Goal: Information Seeking & Learning: Learn about a topic

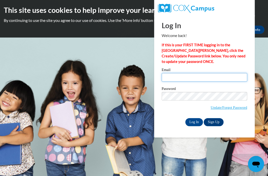
click at [207, 77] on input "Email" at bounding box center [205, 77] width 86 height 9
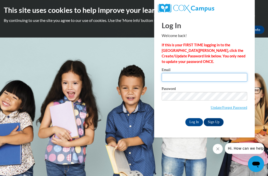
type input "mieshastuart@gmail.com"
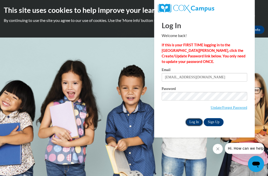
click at [192, 125] on input "Log In" at bounding box center [194, 122] width 18 height 8
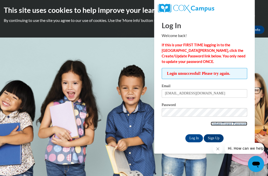
click at [217, 123] on link "Update/Forgot Password" at bounding box center [229, 124] width 36 height 4
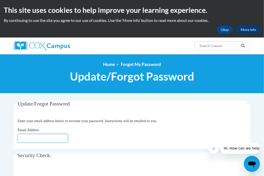
click at [23, 137] on input "Email Address" at bounding box center [43, 138] width 50 height 9
type input "mieshastuart@gmail.com"
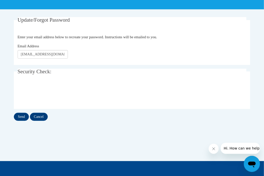
scroll to position [84, 0]
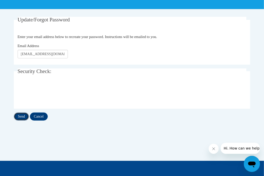
click at [23, 117] on input "Send" at bounding box center [21, 116] width 15 height 8
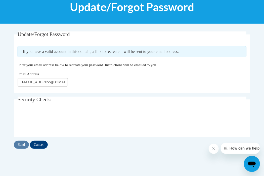
scroll to position [70, 0]
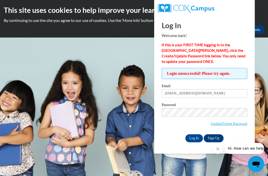
click at [189, 118] on span "Update/Forgot Password" at bounding box center [205, 118] width 86 height 21
click at [185, 134] on input "Log In" at bounding box center [194, 138] width 18 height 8
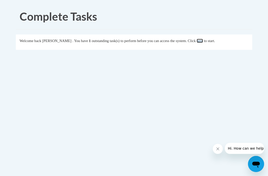
click at [203, 42] on link "here" at bounding box center [200, 41] width 6 height 4
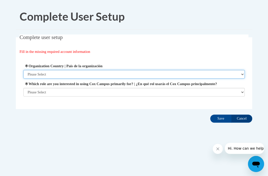
click at [133, 71] on select "Please Select [GEOGRAPHIC_DATA] | [GEOGRAPHIC_DATA] Outside of [GEOGRAPHIC_DATA…" at bounding box center [134, 74] width 222 height 9
select select "ad49bcad-a171-4b2e-b99c-48b446064914"
click at [23, 70] on select "Please Select [GEOGRAPHIC_DATA] | [GEOGRAPHIC_DATA] Outside of [GEOGRAPHIC_DATA…" at bounding box center [134, 74] width 222 height 9
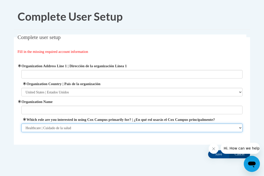
select select "fbf2d438-af2f-41f8-98f1-81c410e29de3"
click at [240, 132] on select "Please Select College/University | Colegio/Universidad Community/Nonprofit Part…" at bounding box center [132, 128] width 222 height 9
click at [21, 129] on select "Please Select College/University | Colegio/Universidad Community/Nonprofit Part…" at bounding box center [132, 128] width 222 height 9
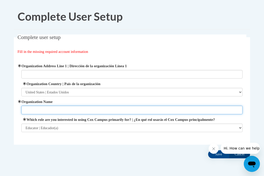
click at [111, 109] on input "Organization Name" at bounding box center [132, 110] width 222 height 9
type input "YMCA of [GEOGRAPHIC_DATA]"
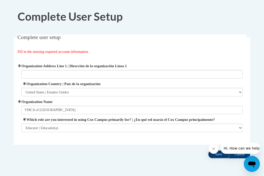
click at [216, 158] on input "Save" at bounding box center [218, 154] width 21 height 8
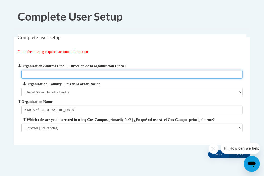
click at [87, 75] on input "Organization Address Line 1 | Dirección de la organización Línea 1" at bounding box center [132, 74] width 222 height 9
type input "[STREET_ADDRESS][PERSON_NAME]"
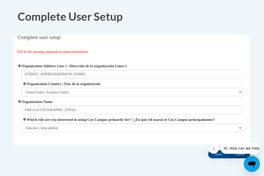
click at [101, 138] on div "Organization Address Line 1 | Dirección de la organización Línea 1 [STREET_ADDR…" at bounding box center [132, 98] width 229 height 82
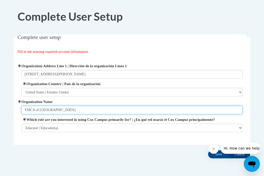
drag, startPoint x: 34, startPoint y: 110, endPoint x: 108, endPoint y: 114, distance: 74.8
click at [108, 114] on input "YMCA of [GEOGRAPHIC_DATA]" at bounding box center [132, 110] width 222 height 9
type input "YMCA"
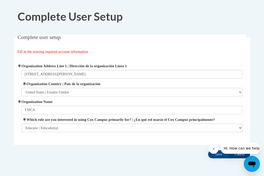
click at [159, 151] on div "Complete user setup Fill in the missing required account information User Profi…" at bounding box center [132, 97] width 244 height 126
click at [217, 158] on input "Save" at bounding box center [218, 154] width 21 height 8
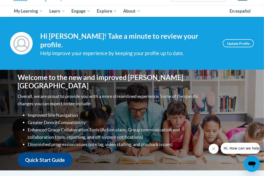
scroll to position [47, 0]
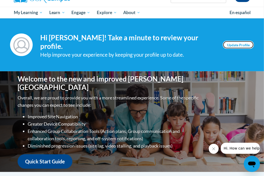
click at [233, 42] on link "Update Profile" at bounding box center [238, 45] width 31 height 8
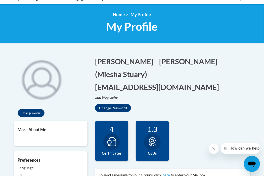
scroll to position [67, 0]
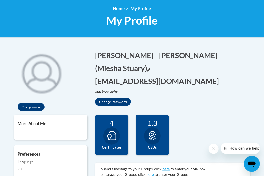
click at [150, 63] on button "(Miesha Stuary) Edit" at bounding box center [122, 68] width 55 height 10
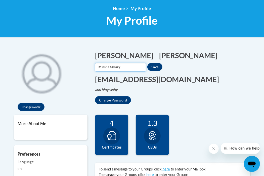
click at [146, 63] on input "Miesha Stuary" at bounding box center [120, 67] width 51 height 9
type input "[PERSON_NAME]"
click at [163, 63] on button "Save" at bounding box center [154, 67] width 15 height 8
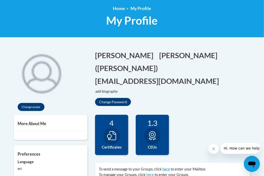
click at [190, 103] on div "Change avatar Miesha Edit Screen Name Miesha Save Stuart Edit Screen Name Stuar…" at bounding box center [132, 80] width 244 height 70
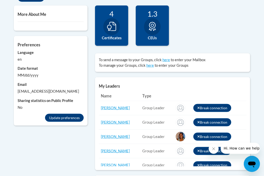
scroll to position [177, 0]
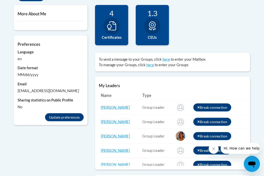
click at [114, 28] on icon at bounding box center [111, 25] width 9 height 9
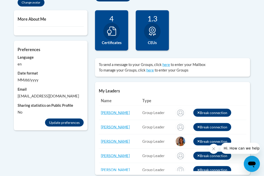
scroll to position [172, 0]
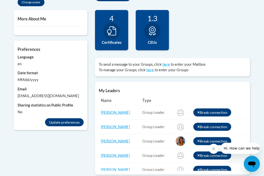
click at [112, 37] on div at bounding box center [111, 31] width 17 height 17
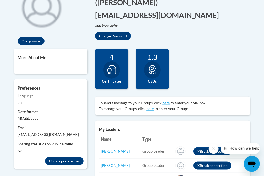
scroll to position [132, 0]
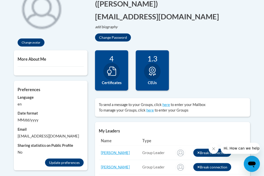
click at [152, 70] on icon at bounding box center [152, 71] width 9 height 9
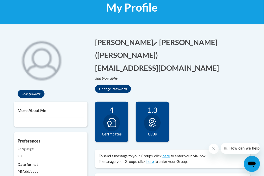
scroll to position [0, 0]
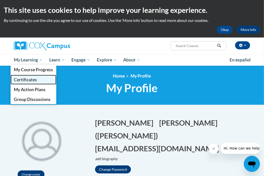
click at [31, 81] on span "Certificates" at bounding box center [25, 79] width 23 height 5
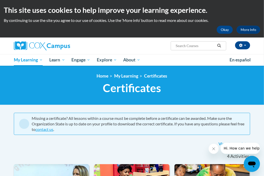
click at [121, 141] on div "View transcript" at bounding box center [132, 144] width 237 height 8
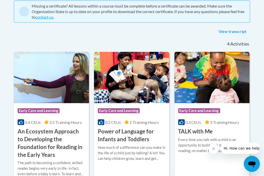
scroll to position [114, 0]
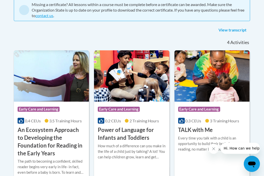
click at [97, 32] on div "View transcript" at bounding box center [132, 30] width 237 height 8
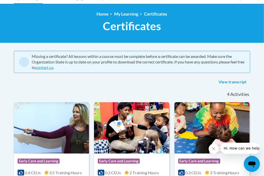
scroll to position [0, 0]
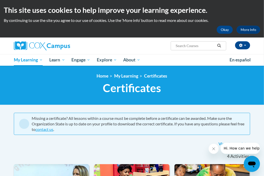
click at [185, 45] on input "Search..." at bounding box center [195, 46] width 40 height 6
type input "read with me"
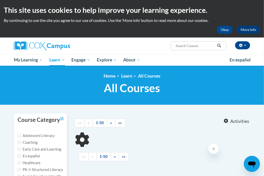
type input "read with me"
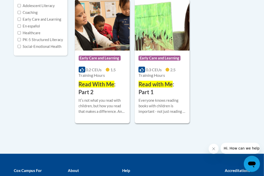
scroll to position [130, 0]
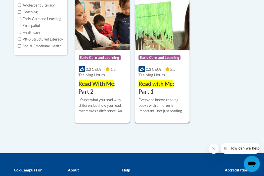
click at [170, 58] on span "Early Care and Learning" at bounding box center [160, 57] width 42 height 5
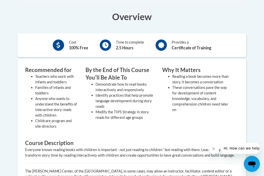
scroll to position [154, 0]
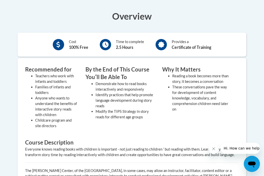
click at [16, 119] on div "Overview Cost 100% Free Time to complete 2.5 Hours Provides a Certificate of Tr…" at bounding box center [132, 117] width 237 height 214
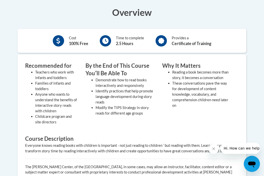
scroll to position [157, 0]
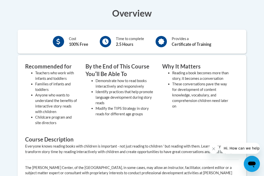
click at [137, 110] on li "Modify the TIPS Strategy in story reads for different age groups" at bounding box center [125, 111] width 59 height 11
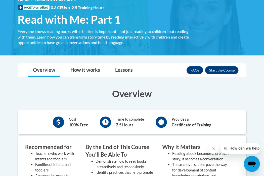
scroll to position [78, 0]
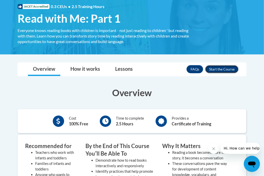
click at [220, 68] on button "Enroll" at bounding box center [221, 69] width 33 height 8
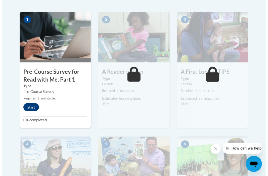
scroll to position [157, 0]
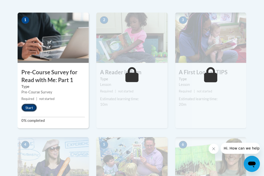
click at [31, 109] on button "Start" at bounding box center [29, 108] width 16 height 8
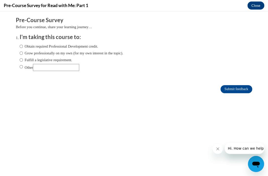
scroll to position [0, 0]
click at [55, 47] on label "Obtain required Professional Development credit." at bounding box center [59, 47] width 79 height 6
click at [23, 47] on input "Obtain required Professional Development credit." at bounding box center [21, 47] width 3 height 6
radio input "true"
click at [223, 87] on input "Submit feedback" at bounding box center [237, 89] width 32 height 8
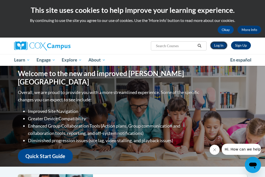
click at [216, 44] on link "Log In" at bounding box center [218, 45] width 17 height 8
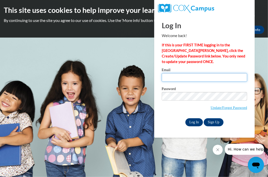
type input "mieshastuart@gmail.com"
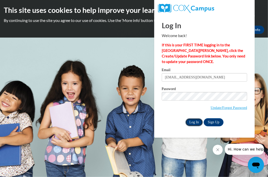
click at [189, 122] on input "Log In" at bounding box center [195, 122] width 18 height 8
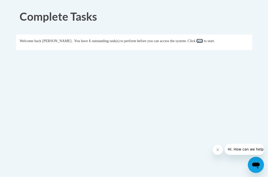
click at [203, 41] on link "here" at bounding box center [200, 41] width 6 height 4
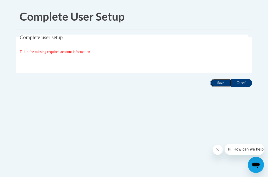
click at [218, 84] on input "Save" at bounding box center [221, 83] width 21 height 8
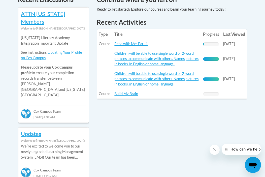
scroll to position [234, 0]
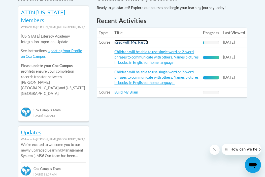
click at [123, 40] on link "Read with Me: Part 1" at bounding box center [130, 42] width 33 height 4
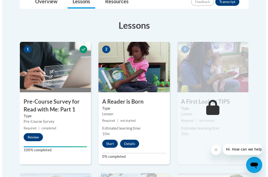
scroll to position [131, 0]
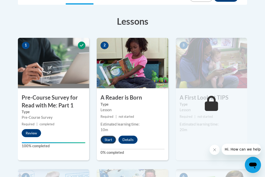
click at [106, 141] on button "Start" at bounding box center [108, 139] width 16 height 8
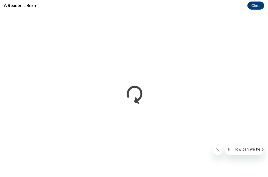
scroll to position [0, 0]
click at [220, 150] on icon "Close message from company" at bounding box center [218, 149] width 4 height 4
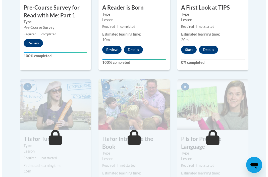
scroll to position [222, 0]
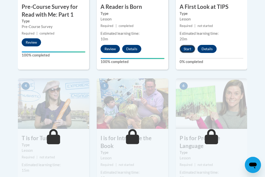
click at [185, 49] on button "Start" at bounding box center [187, 49] width 16 height 8
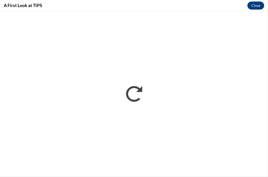
scroll to position [0, 0]
